Goal: Navigation & Orientation: Understand site structure

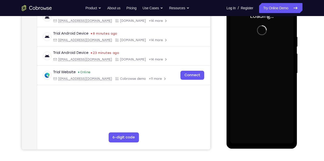
scroll to position [83, 0]
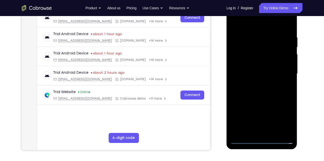
click at [261, 141] on div at bounding box center [261, 74] width 63 height 140
click at [286, 122] on div at bounding box center [261, 74] width 63 height 140
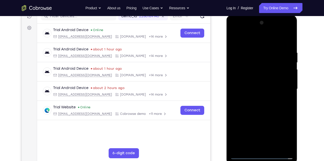
scroll to position [66, 0]
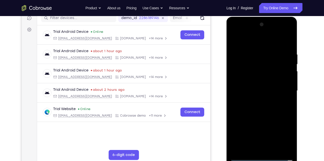
click at [252, 40] on div at bounding box center [261, 91] width 63 height 140
click at [285, 89] on div at bounding box center [261, 91] width 63 height 140
click at [255, 99] on div at bounding box center [261, 91] width 63 height 140
click at [255, 83] on div at bounding box center [261, 91] width 63 height 140
drag, startPoint x: 255, startPoint y: 83, endPoint x: 267, endPoint y: 82, distance: 11.3
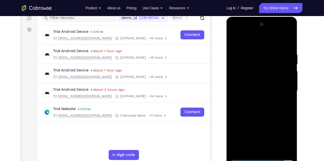
click at [267, 82] on div at bounding box center [261, 91] width 63 height 140
click at [260, 89] on div at bounding box center [261, 91] width 63 height 140
click at [257, 105] on div at bounding box center [261, 91] width 63 height 140
click at [256, 107] on div at bounding box center [261, 91] width 63 height 140
click at [288, 46] on div at bounding box center [261, 91] width 63 height 140
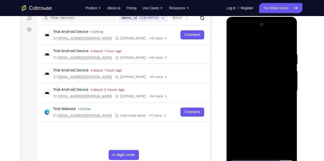
click at [289, 38] on div at bounding box center [261, 91] width 63 height 140
click at [280, 49] on div at bounding box center [261, 91] width 63 height 140
click at [285, 48] on div at bounding box center [261, 91] width 63 height 140
drag, startPoint x: 256, startPoint y: 87, endPoint x: 257, endPoint y: 53, distance: 33.8
drag, startPoint x: 257, startPoint y: 53, endPoint x: 260, endPoint y: 84, distance: 31.0
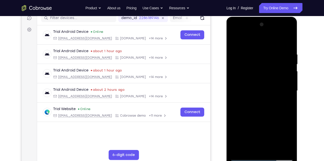
click at [260, 84] on div at bounding box center [261, 91] width 63 height 140
drag, startPoint x: 250, startPoint y: 107, endPoint x: 253, endPoint y: 84, distance: 23.9
click at [253, 84] on div at bounding box center [261, 91] width 63 height 140
drag, startPoint x: 253, startPoint y: 98, endPoint x: 254, endPoint y: 68, distance: 30.1
click at [254, 68] on div at bounding box center [261, 91] width 63 height 140
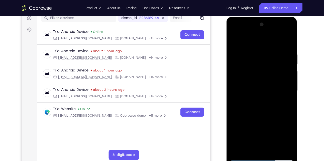
drag, startPoint x: 255, startPoint y: 101, endPoint x: 257, endPoint y: 76, distance: 24.3
click at [257, 76] on div at bounding box center [261, 91] width 63 height 140
drag, startPoint x: 256, startPoint y: 105, endPoint x: 254, endPoint y: 75, distance: 29.6
click at [254, 75] on div at bounding box center [261, 91] width 63 height 140
drag, startPoint x: 252, startPoint y: 107, endPoint x: 253, endPoint y: 85, distance: 22.1
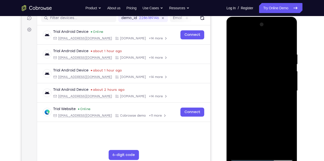
click at [253, 85] on div at bounding box center [261, 91] width 63 height 140
drag, startPoint x: 243, startPoint y: 74, endPoint x: 244, endPoint y: 54, distance: 20.6
click at [244, 54] on div at bounding box center [261, 91] width 63 height 140
